Goal: Navigation & Orientation: Find specific page/section

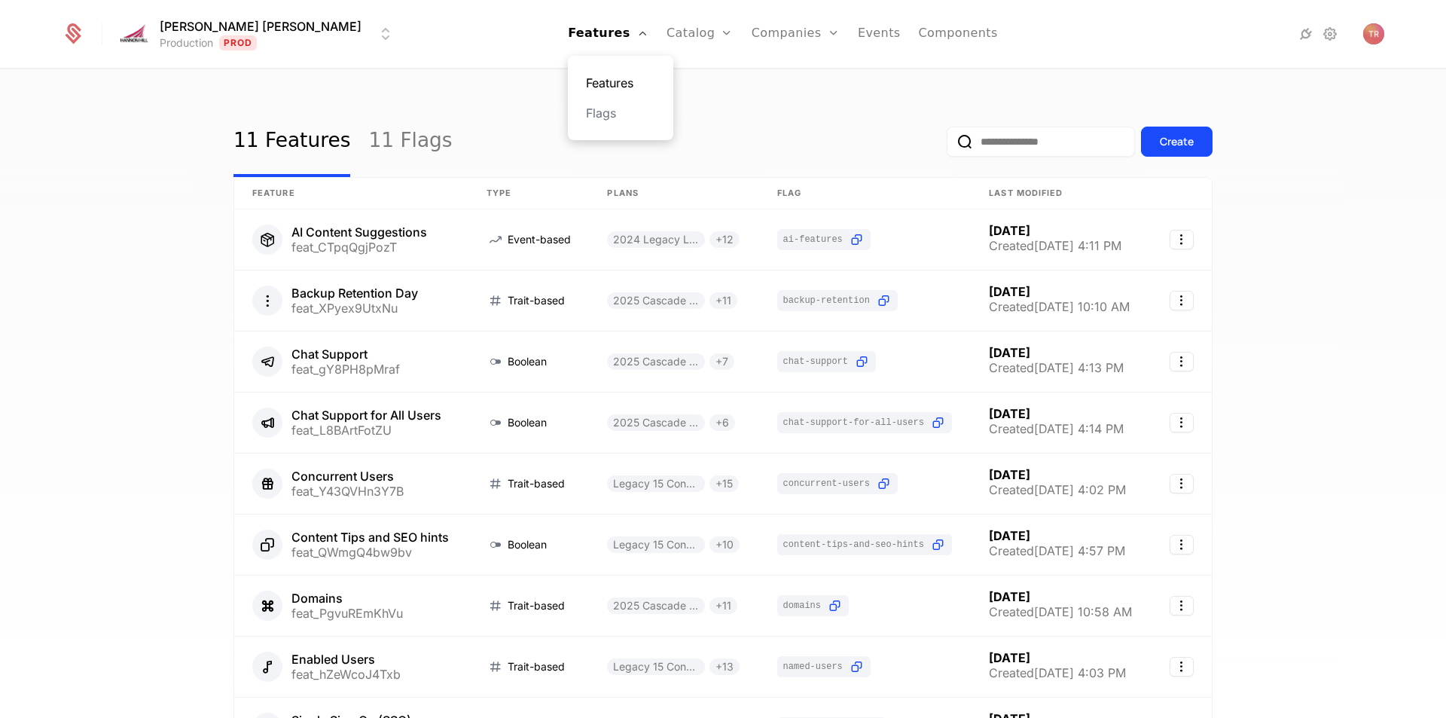
click at [588, 84] on link "Features" at bounding box center [620, 83] width 69 height 18
click at [586, 113] on link "Flags" at bounding box center [620, 113] width 69 height 18
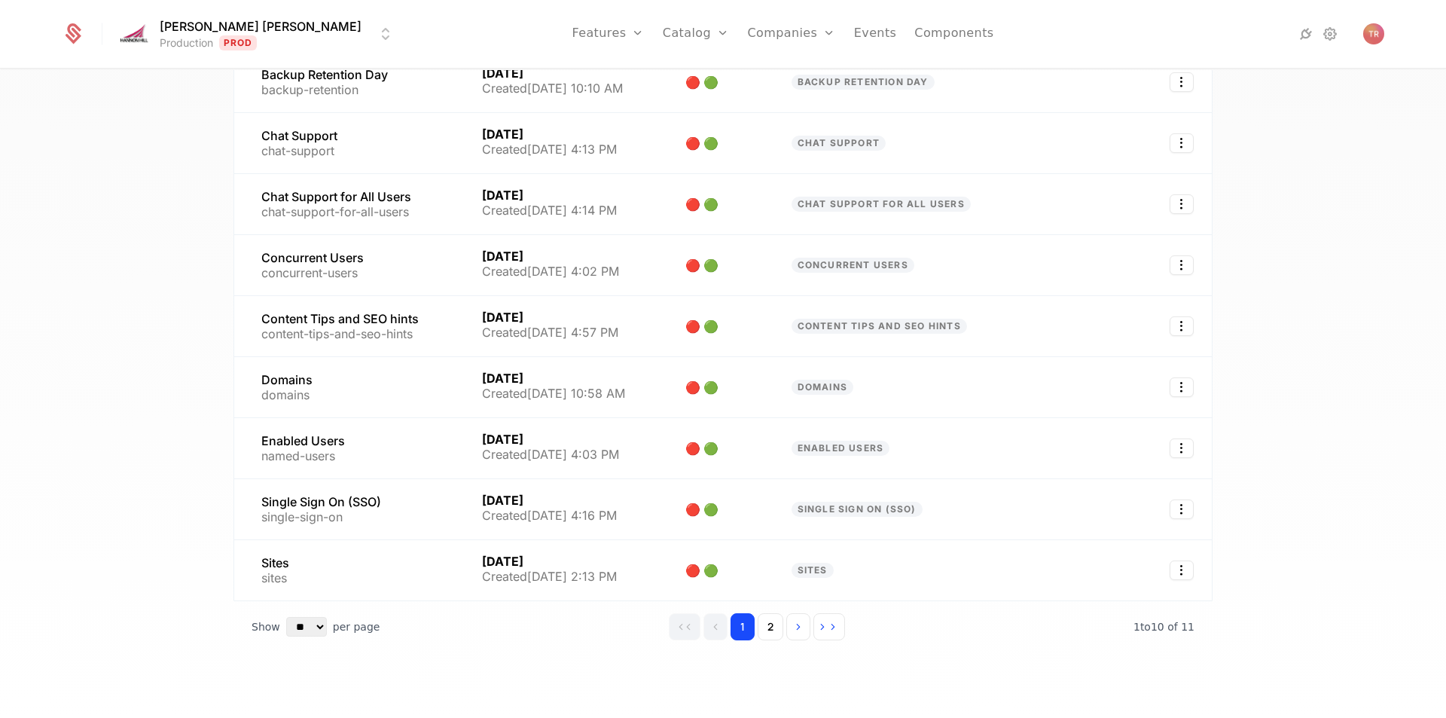
scroll to position [228, 0]
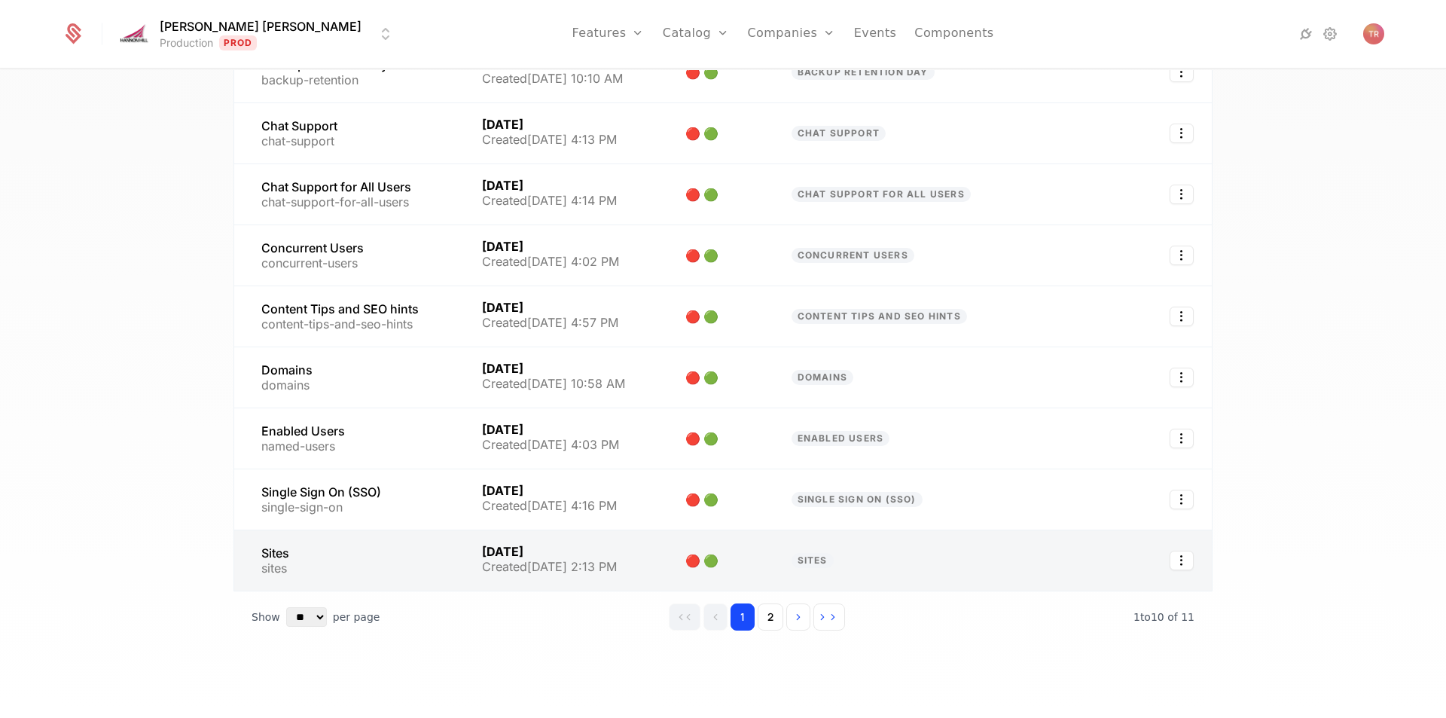
click at [270, 551] on link at bounding box center [349, 560] width 230 height 60
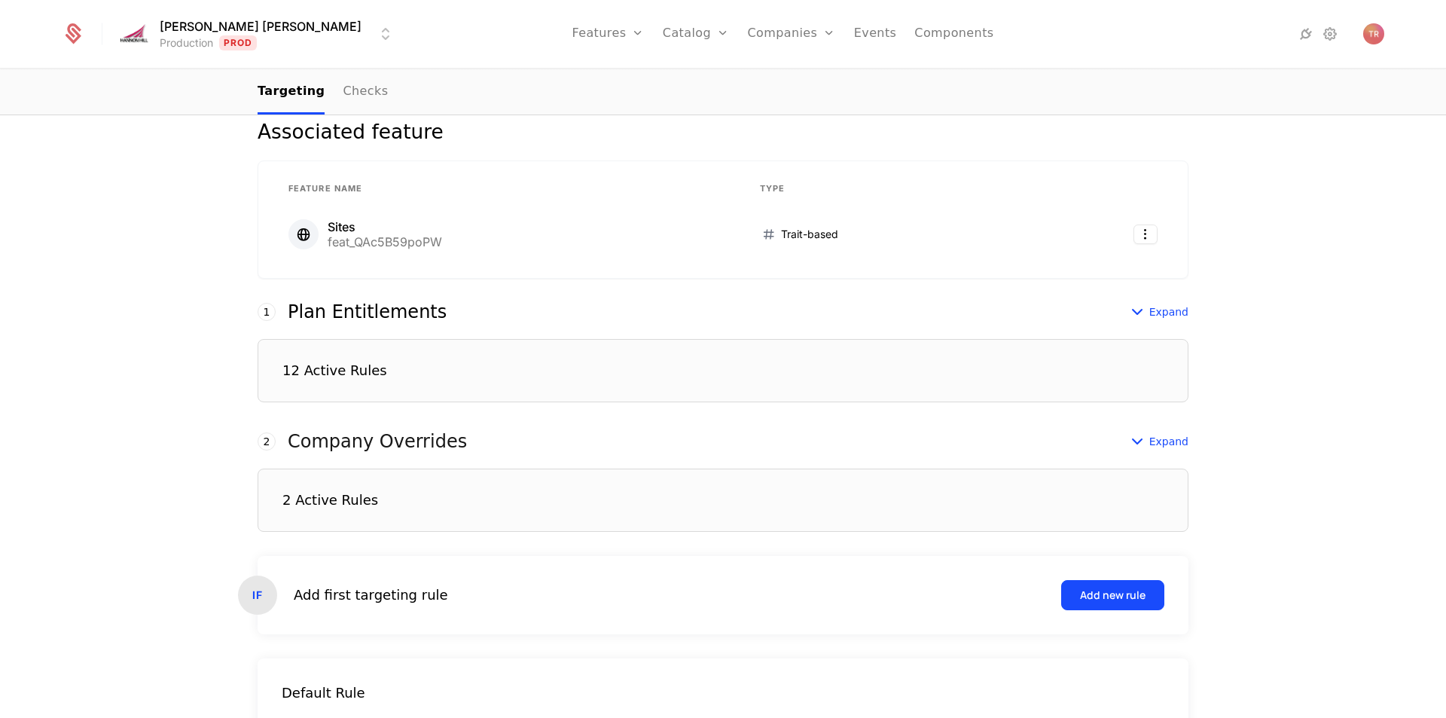
scroll to position [21, 0]
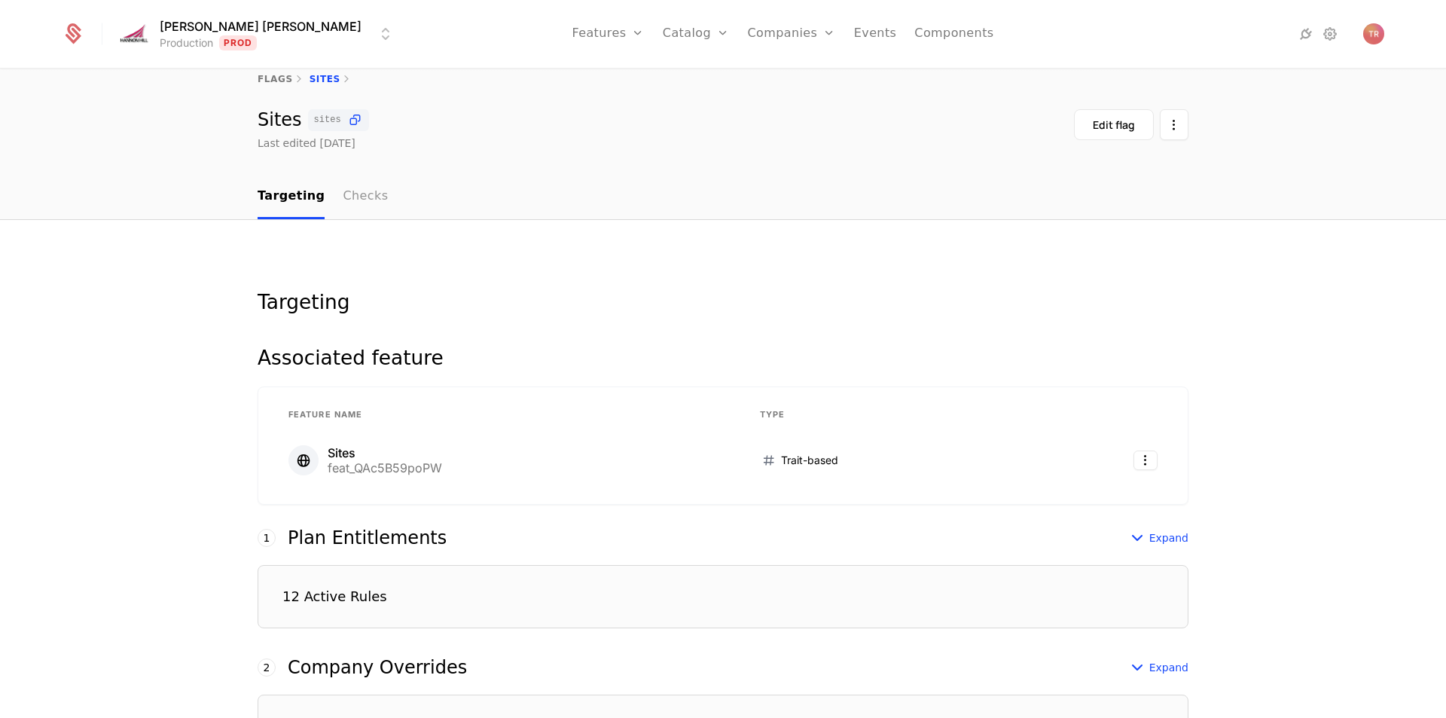
click at [343, 206] on link "Checks" at bounding box center [365, 197] width 45 height 44
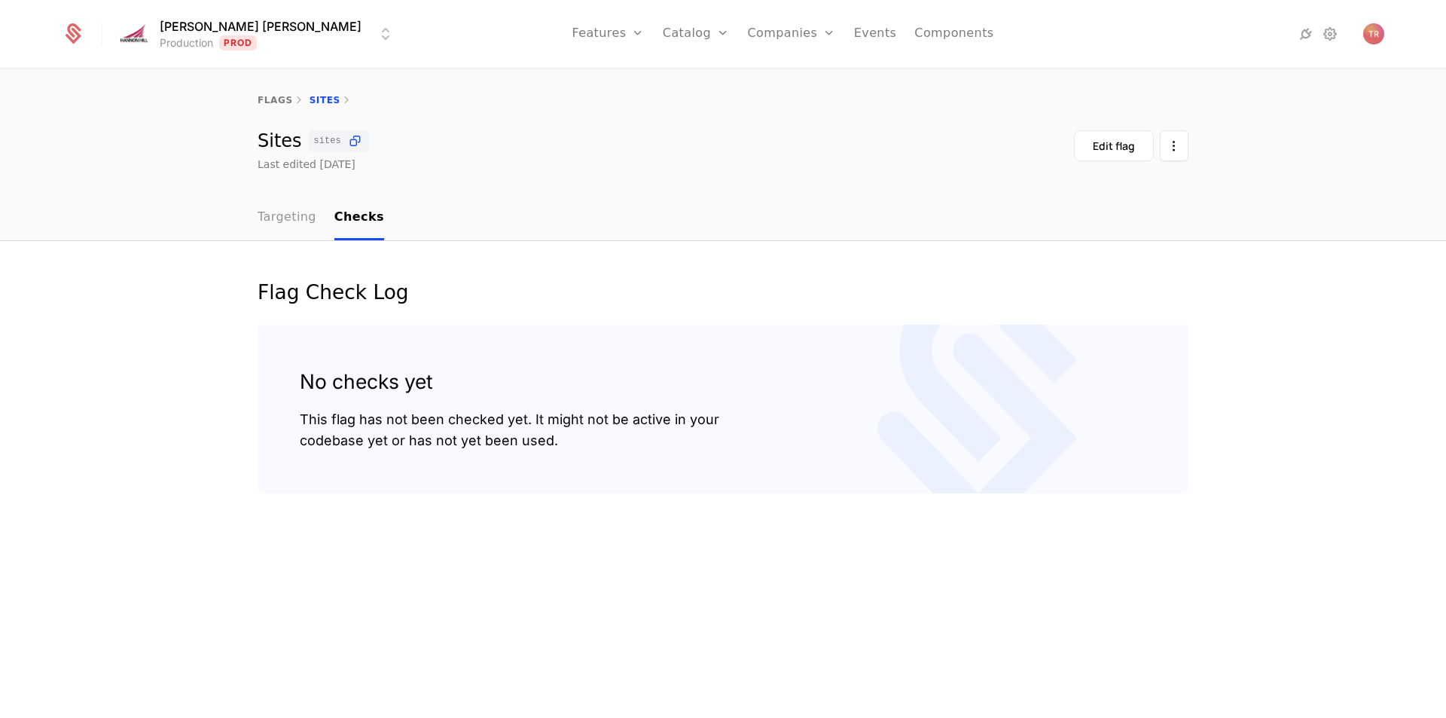
click at [289, 211] on link "Targeting" at bounding box center [287, 218] width 59 height 44
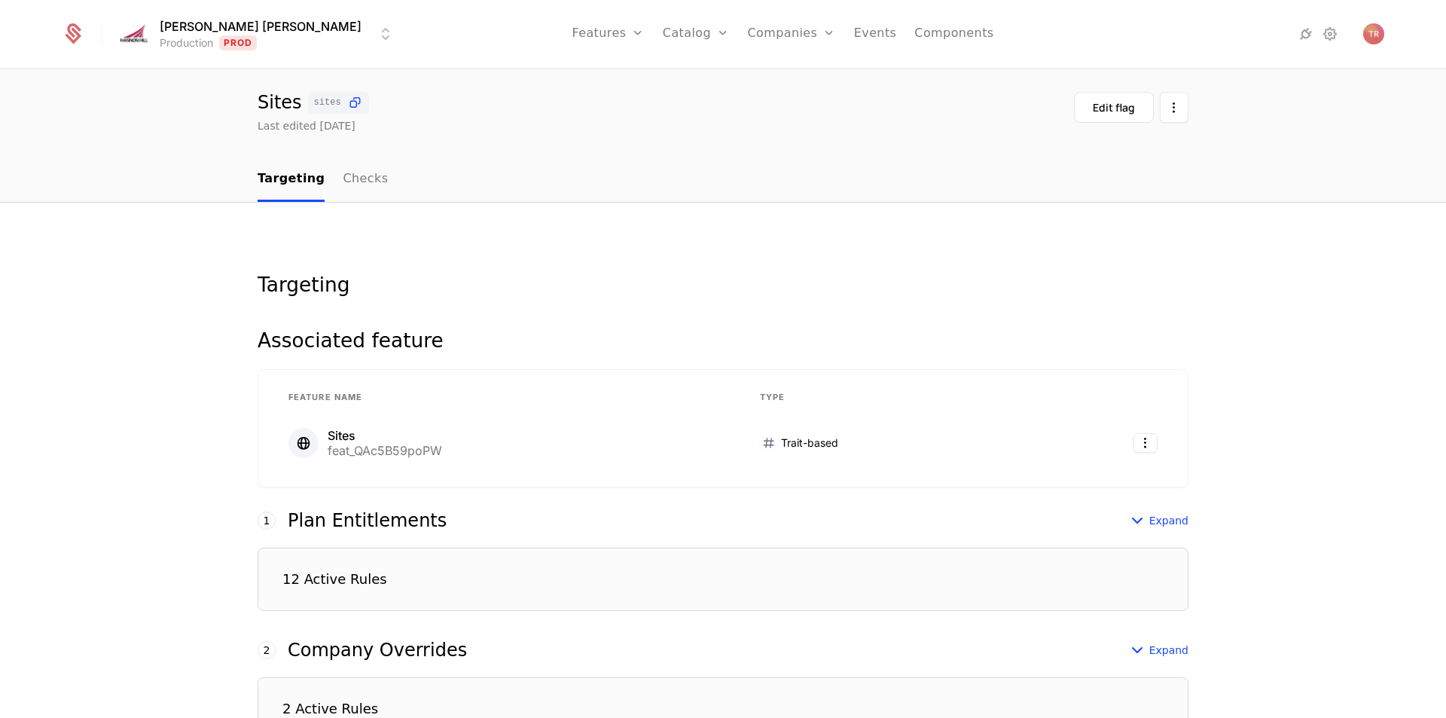
scroll to position [75, 0]
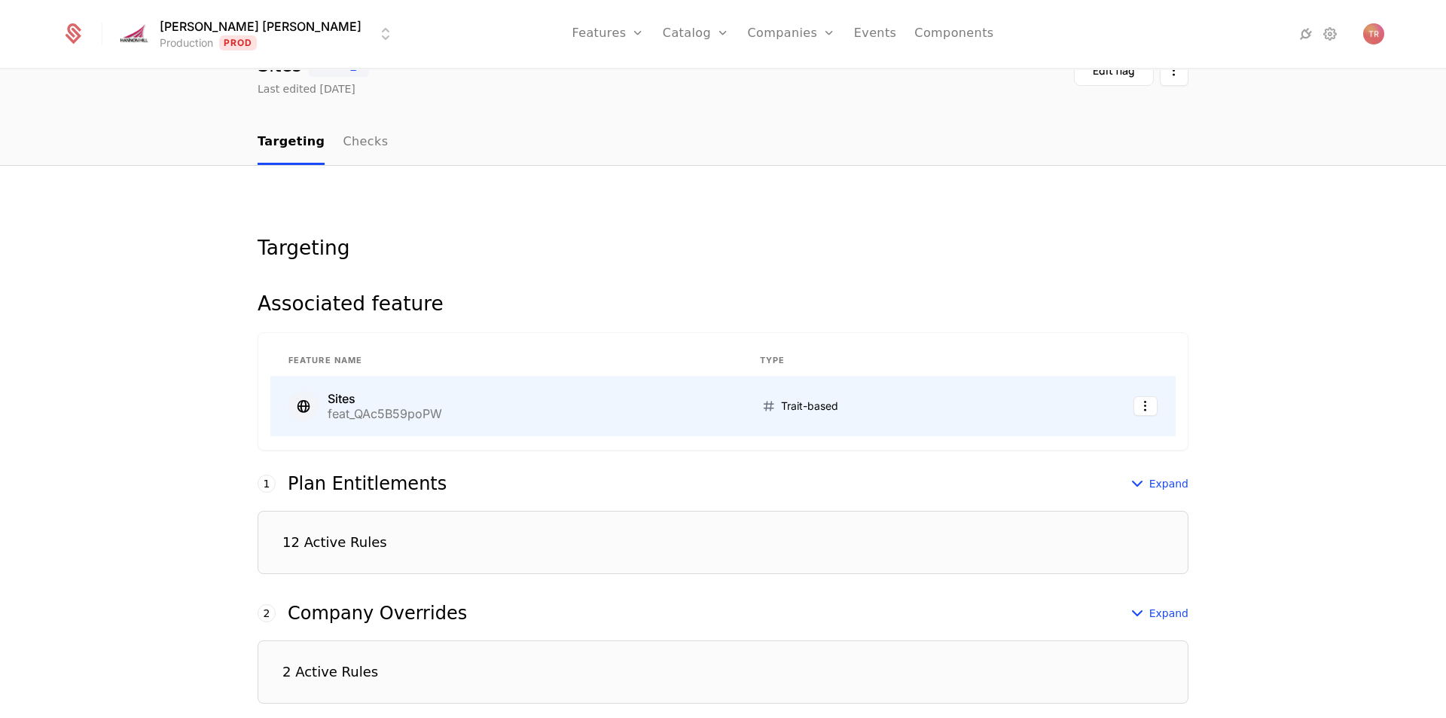
click at [353, 411] on div "feat_QAc5B59poPW" at bounding box center [385, 414] width 115 height 12
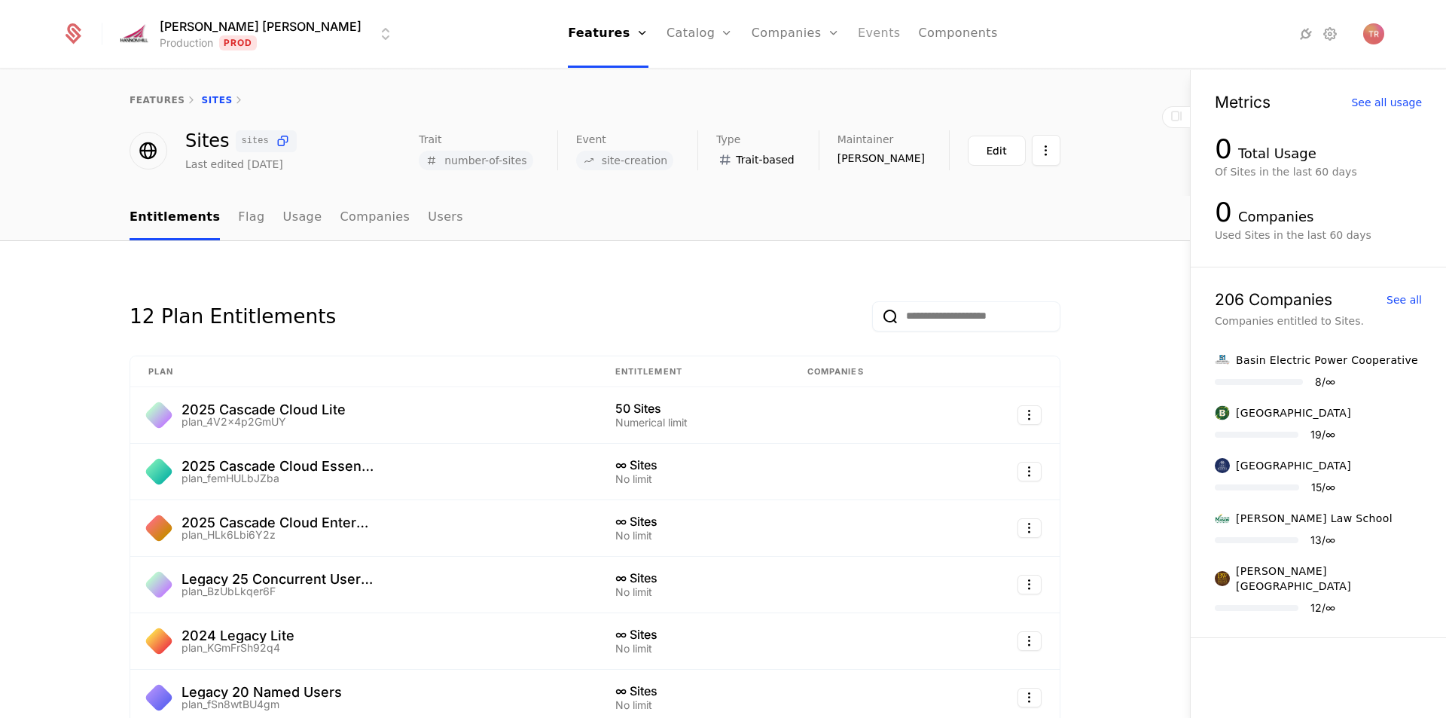
click at [858, 43] on link "Events" at bounding box center [879, 34] width 43 height 68
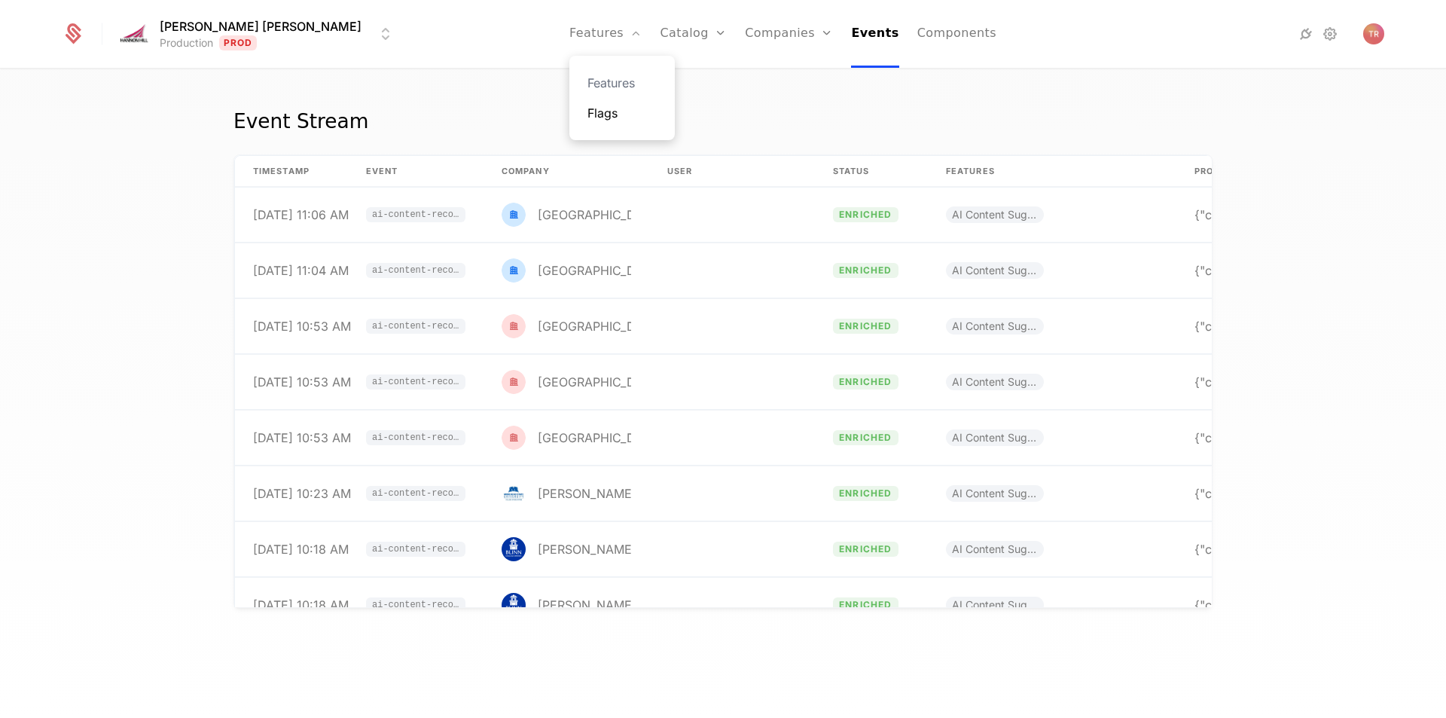
click at [588, 117] on link "Flags" at bounding box center [622, 113] width 69 height 18
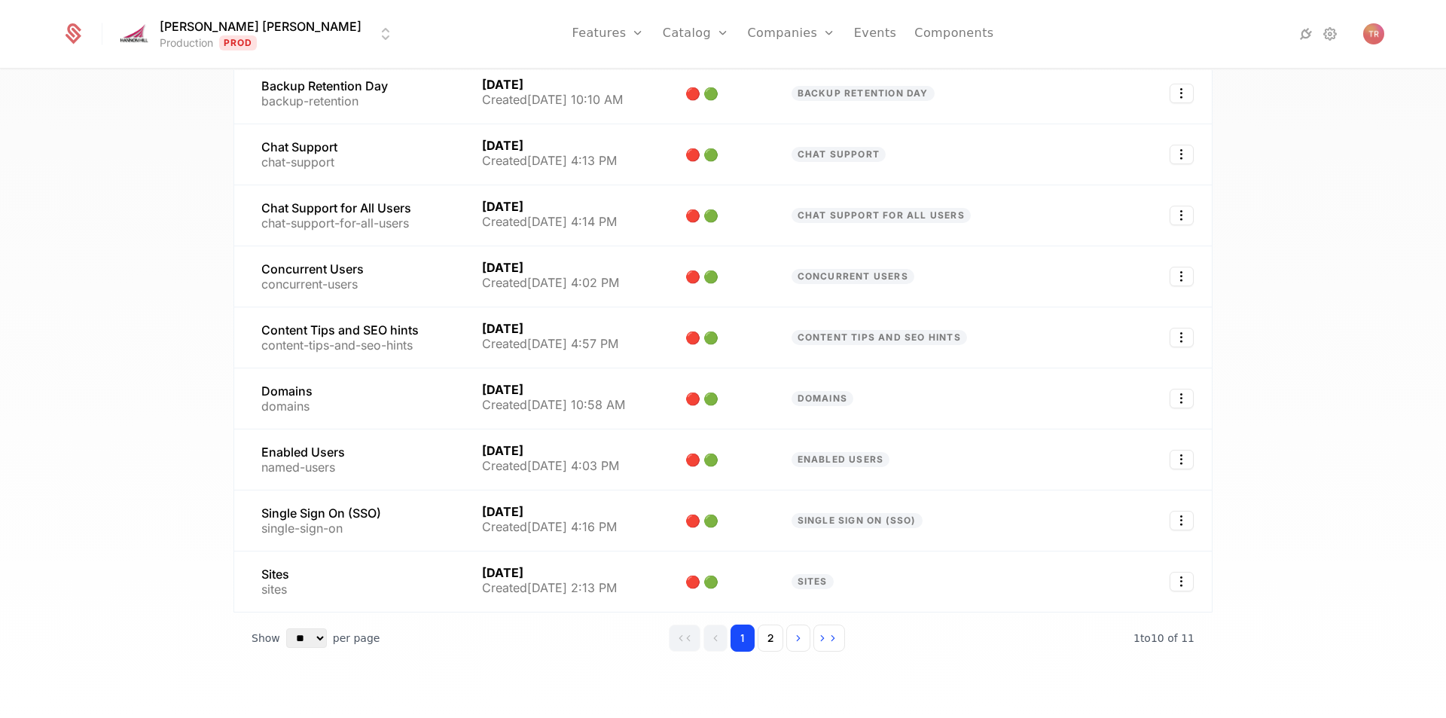
scroll to position [228, 0]
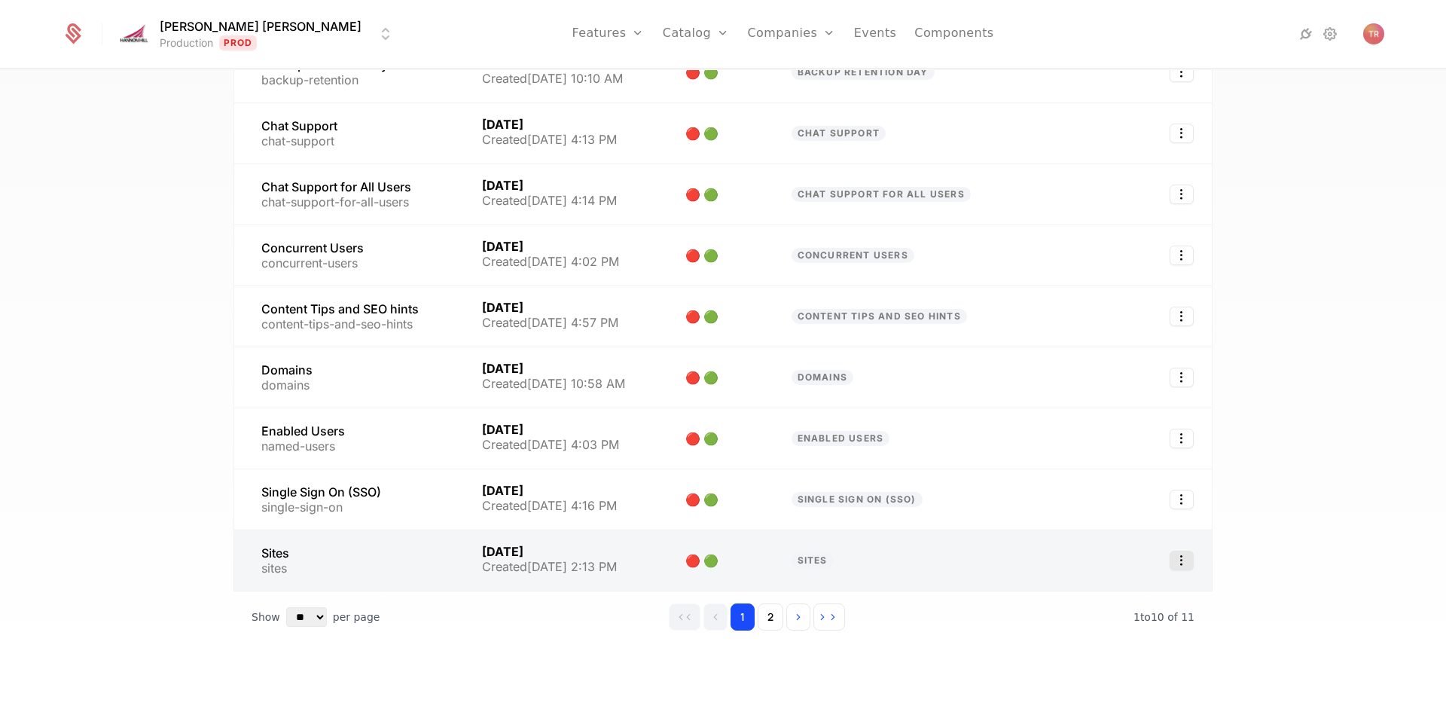
click at [1183, 564] on icon "Select action" at bounding box center [1182, 561] width 24 height 20
